Goal: Task Accomplishment & Management: Manage account settings

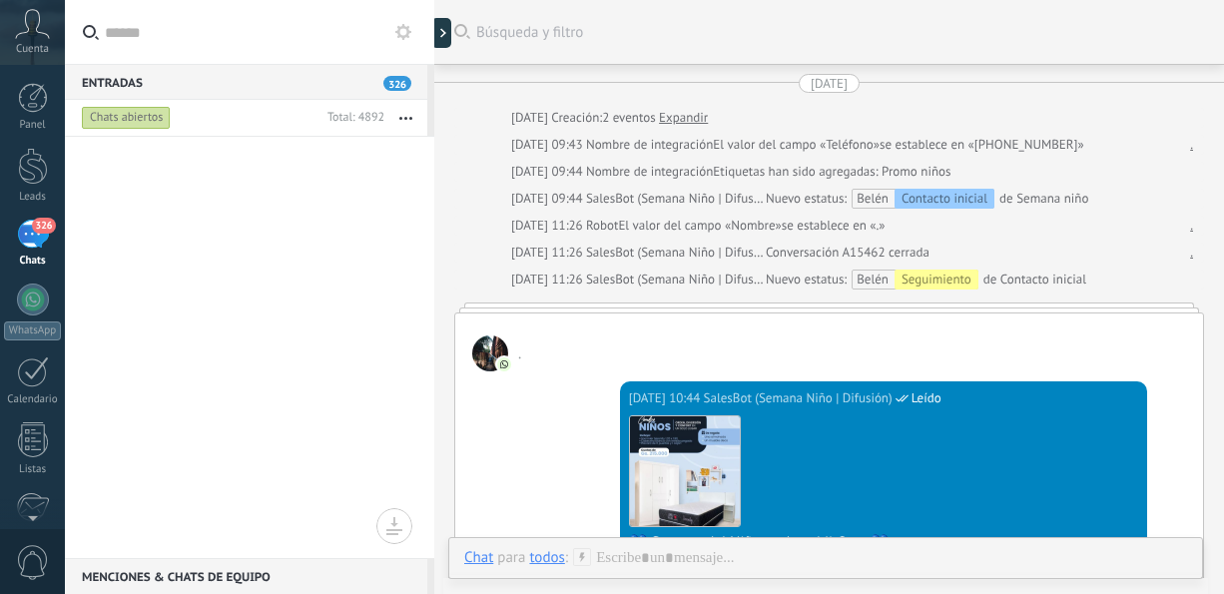
scroll to position [675, 0]
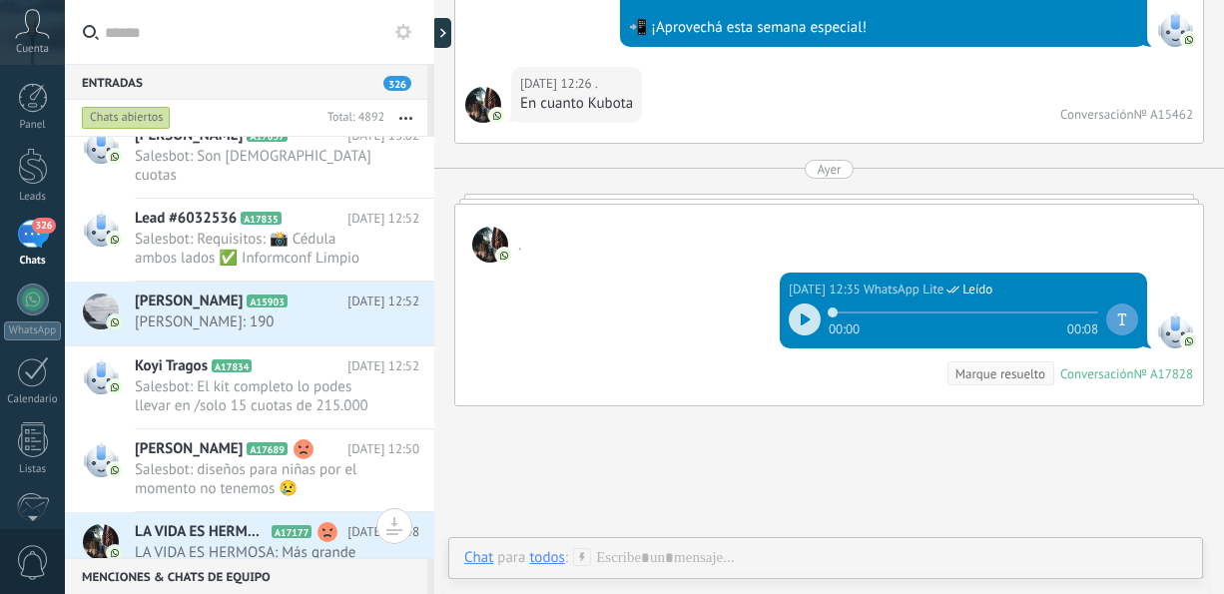
click at [408, 120] on button "button" at bounding box center [405, 118] width 43 height 36
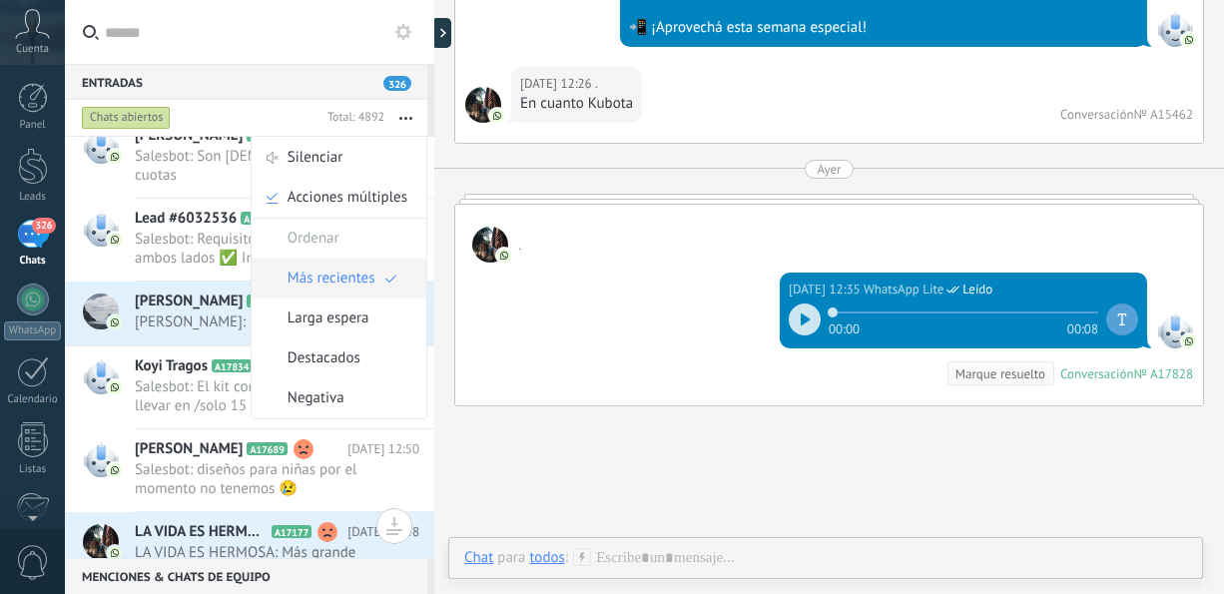
click at [368, 271] on span "Más recientes" at bounding box center [331, 279] width 88 height 40
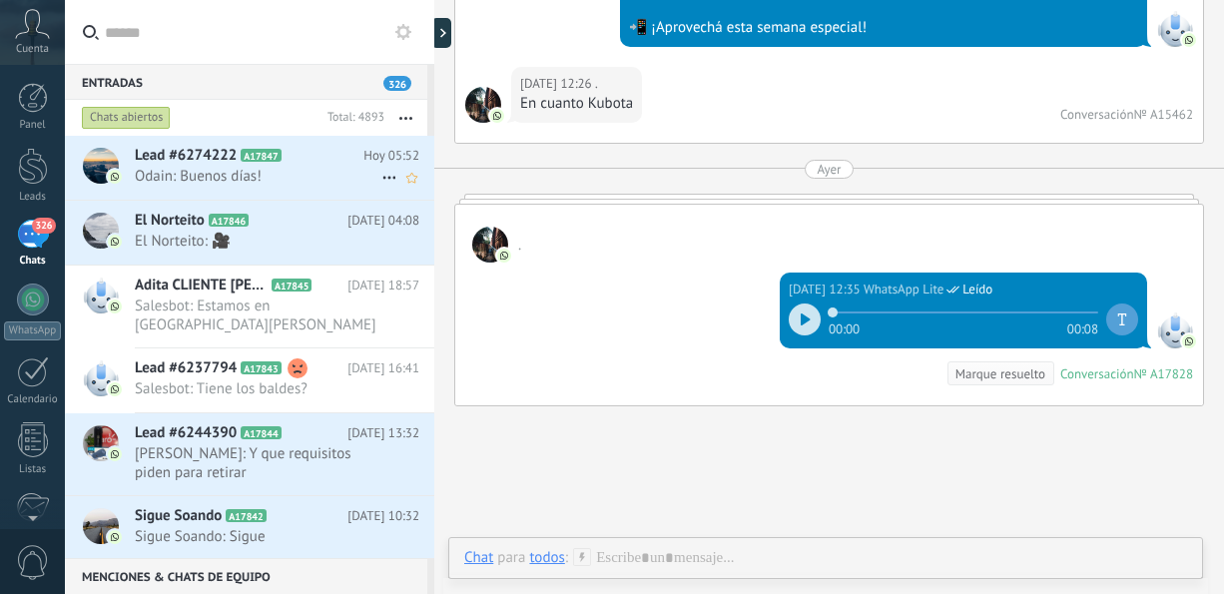
click at [290, 179] on span "Odain: Buenos días!" at bounding box center [258, 176] width 247 height 19
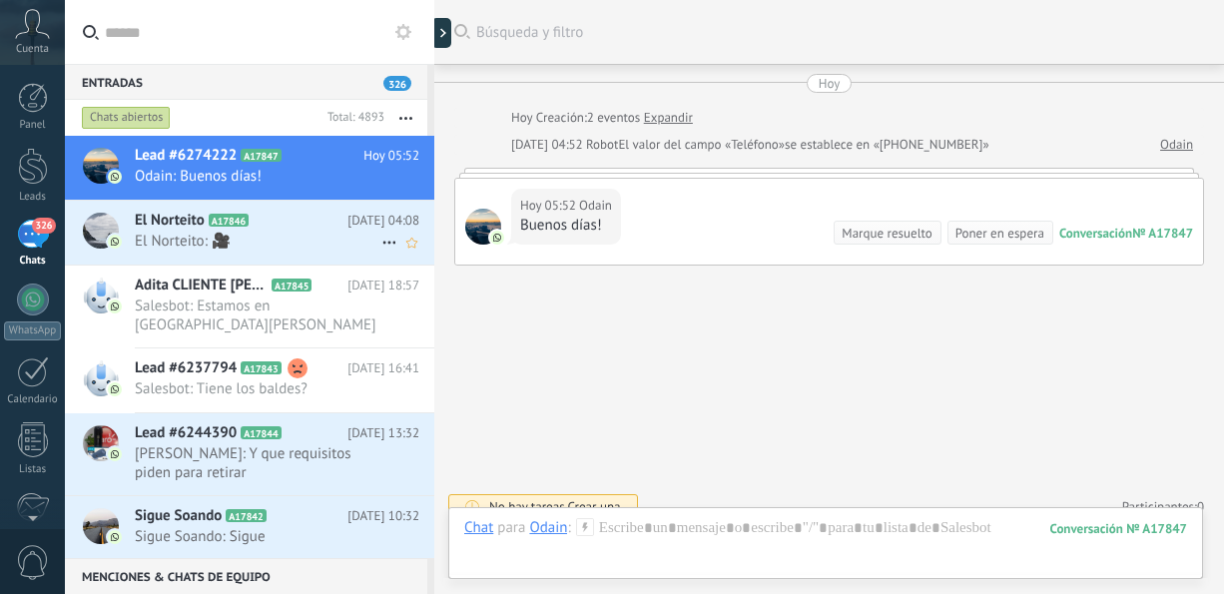
click at [202, 244] on span "El Norteito: 🎥" at bounding box center [258, 241] width 247 height 19
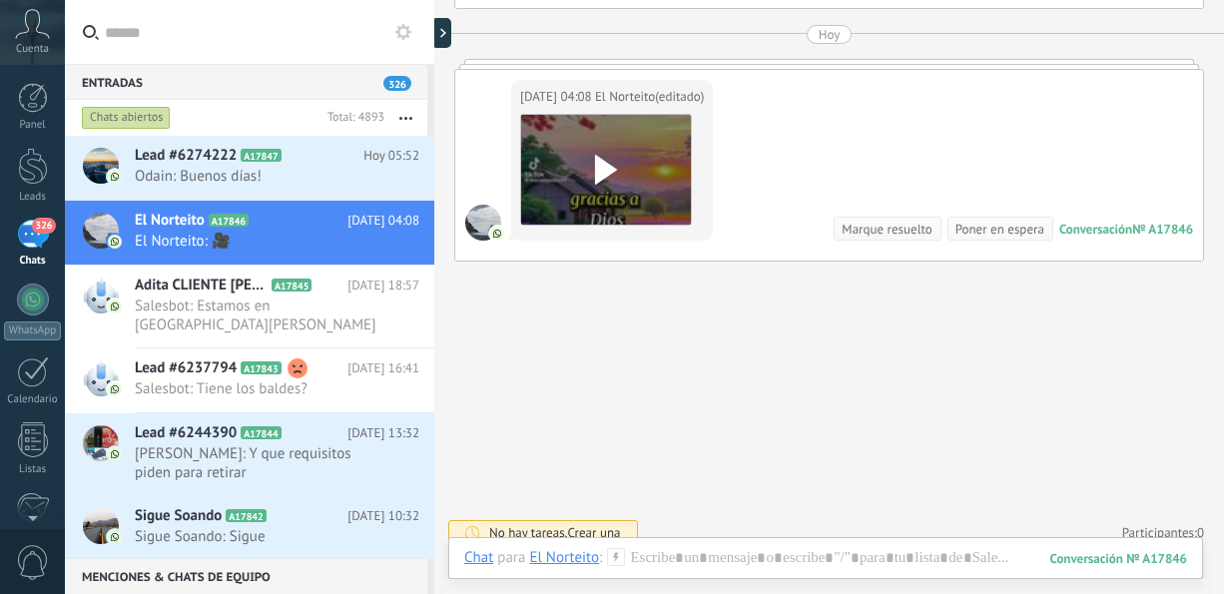
scroll to position [1038, 0]
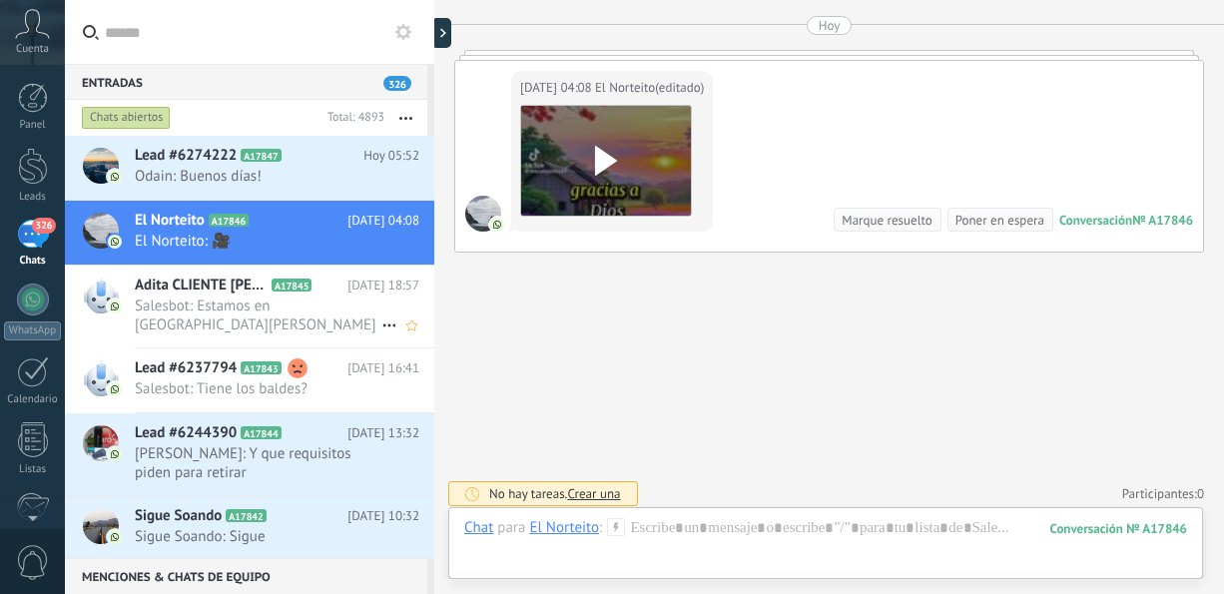
click at [221, 310] on span "Salesbot: Estamos en [GEOGRAPHIC_DATA][PERSON_NAME]" at bounding box center [258, 315] width 247 height 38
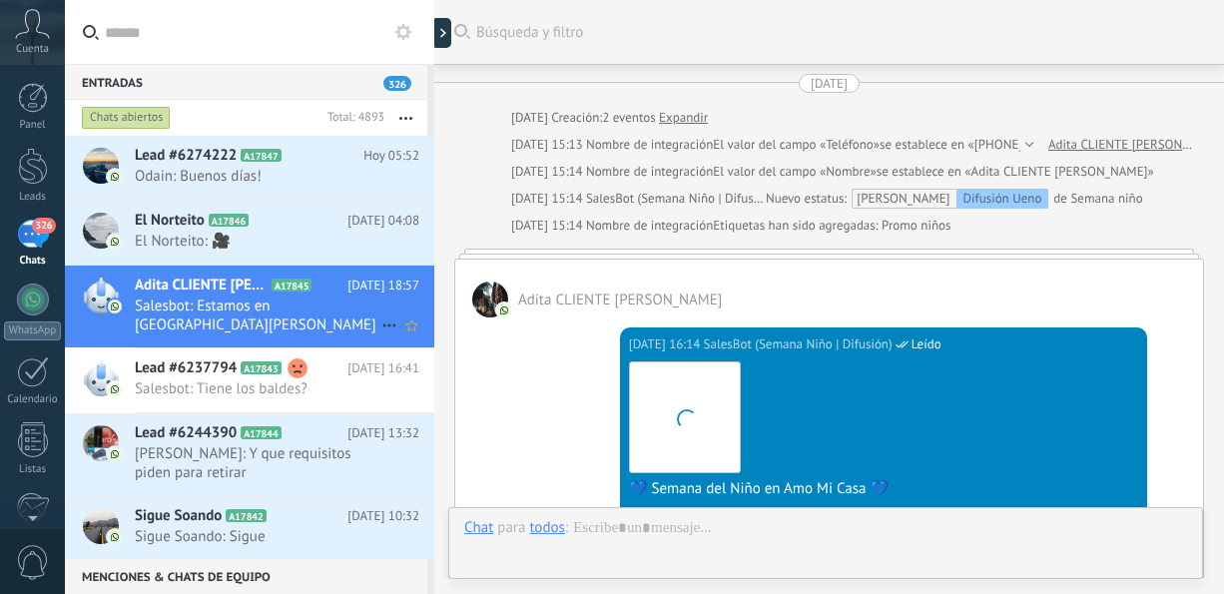
scroll to position [1321, 0]
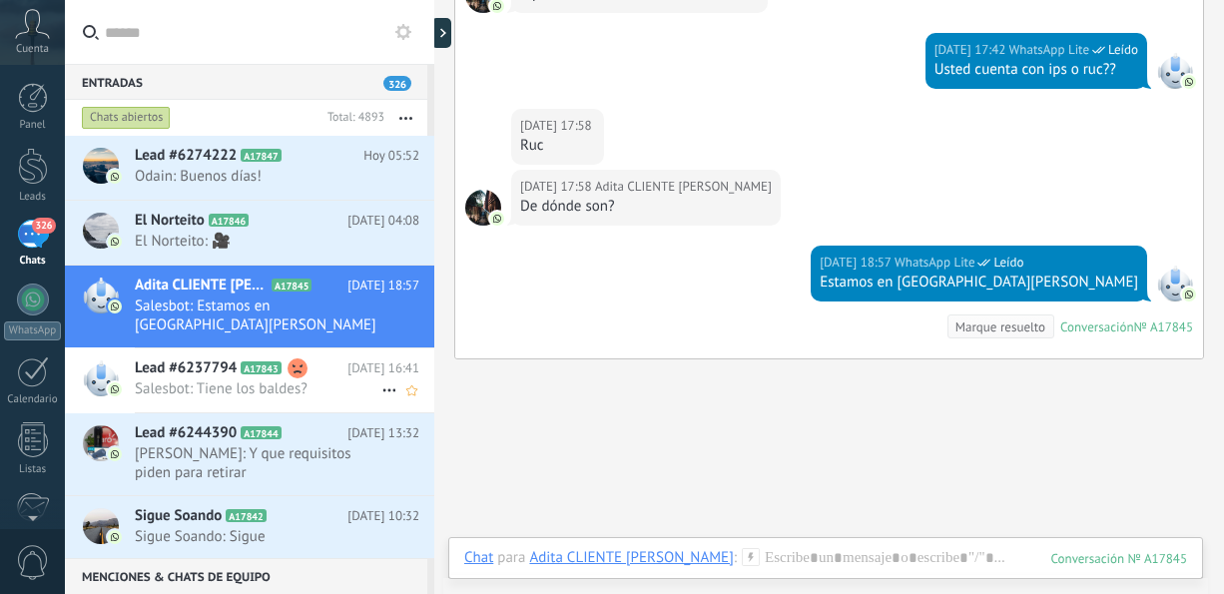
click at [199, 379] on span "Salesbot: Tiene los baldes?" at bounding box center [258, 388] width 247 height 19
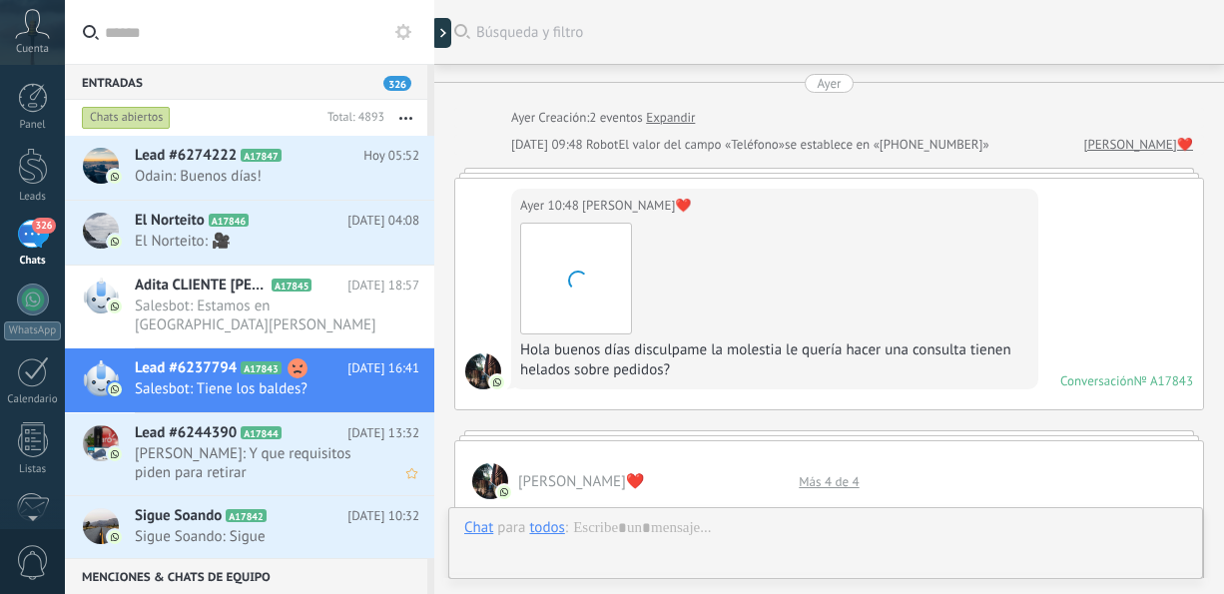
scroll to position [1250, 0]
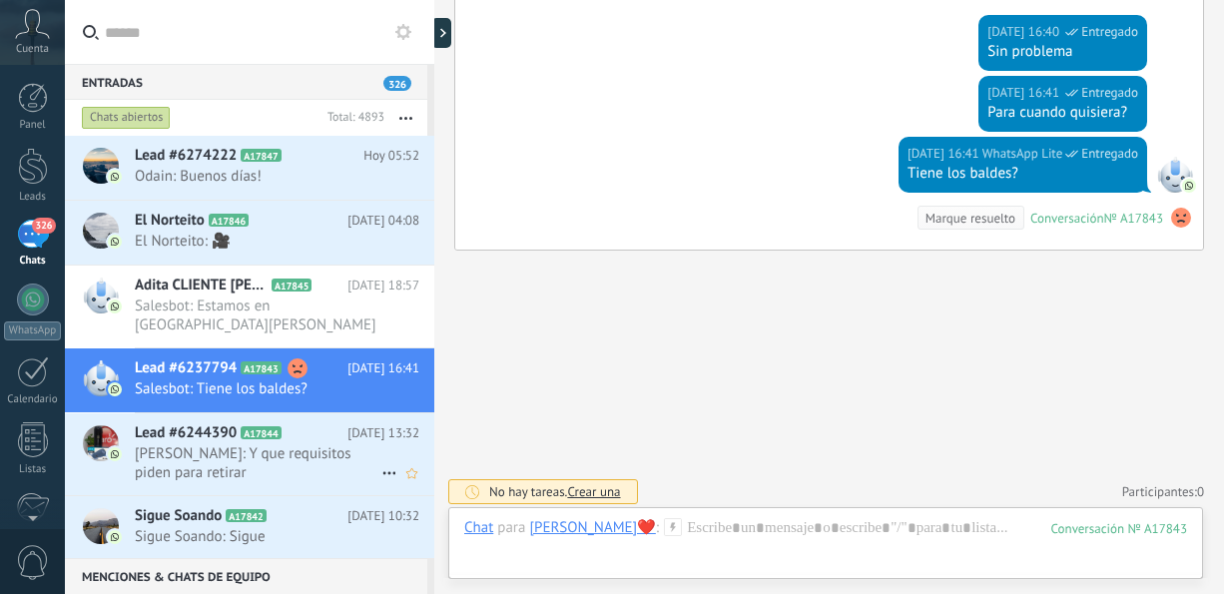
click at [180, 461] on span "[PERSON_NAME]: Y que requisitos piden para retirar" at bounding box center [258, 463] width 247 height 38
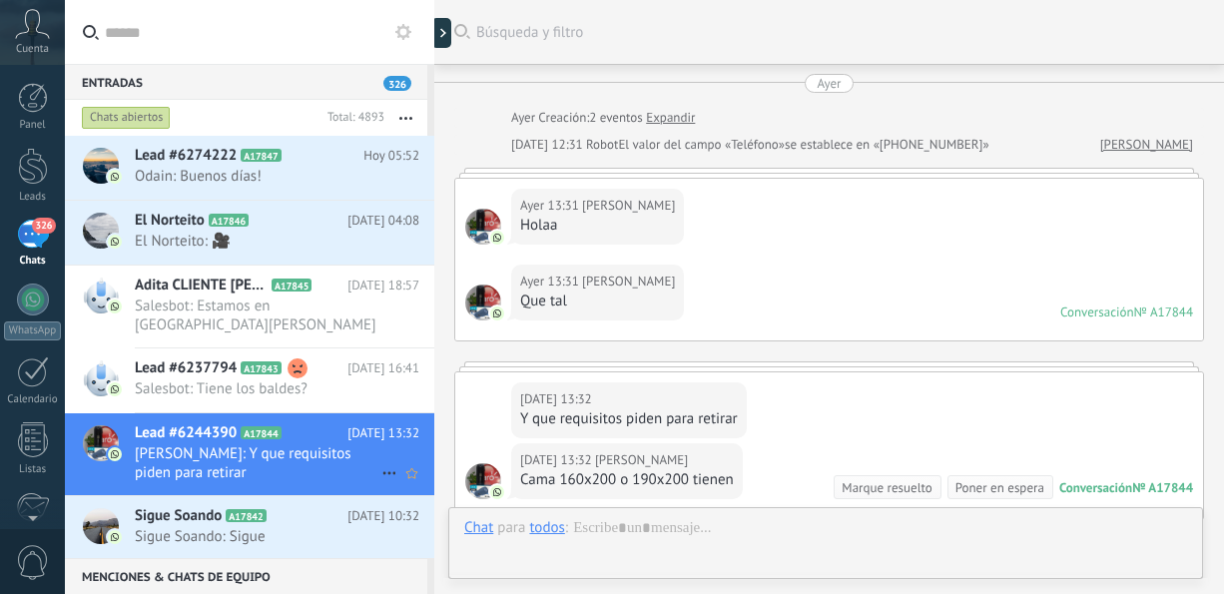
scroll to position [272, 0]
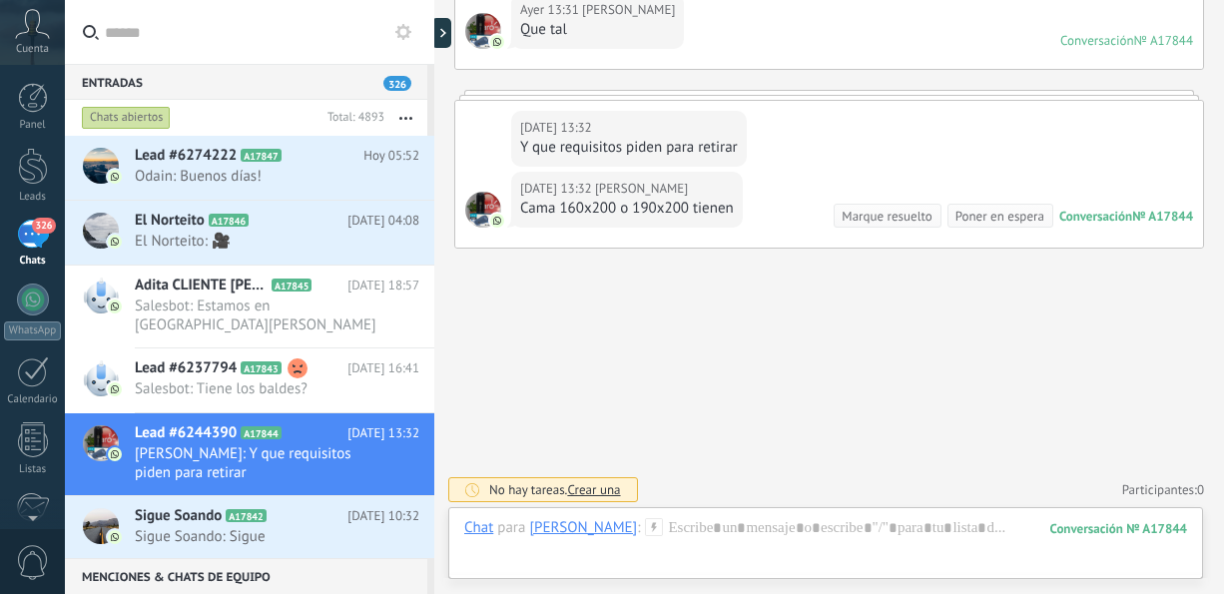
drag, startPoint x: 1223, startPoint y: 507, endPoint x: 1224, endPoint y: 495, distance: 12.0
click at [1223, 495] on html ".abccls-1,.abccls-2{fill-rule:evenodd}.abccls-2{fill:#fff} .abfcls-1{fill:none}…" at bounding box center [612, 297] width 1224 height 594
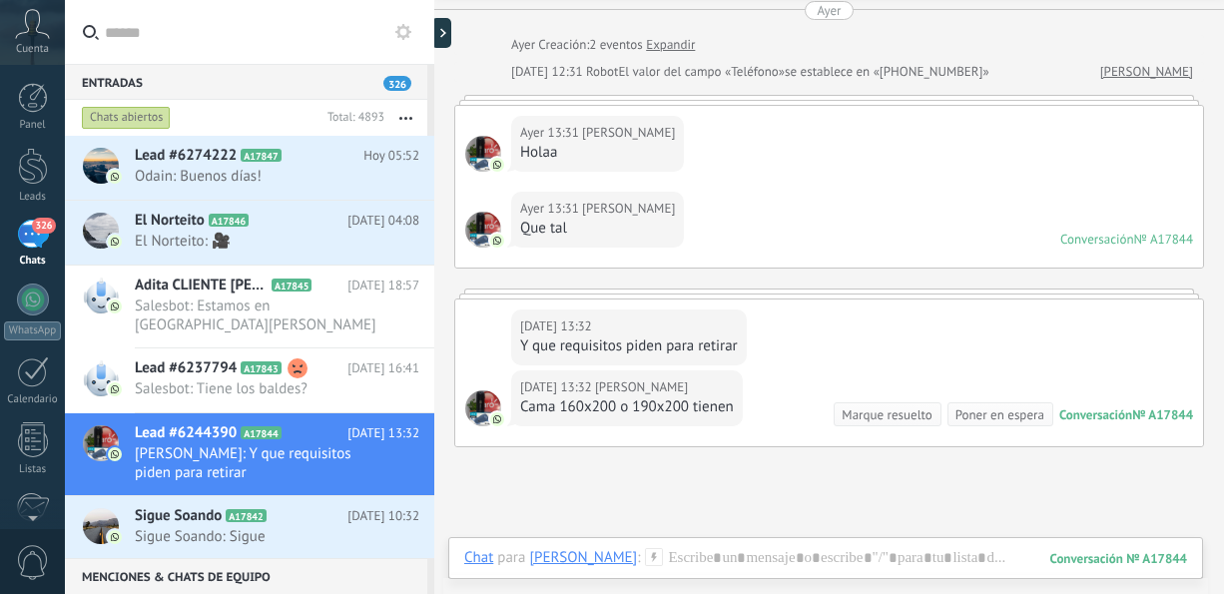
scroll to position [0, 0]
